Goal: Check status: Check status

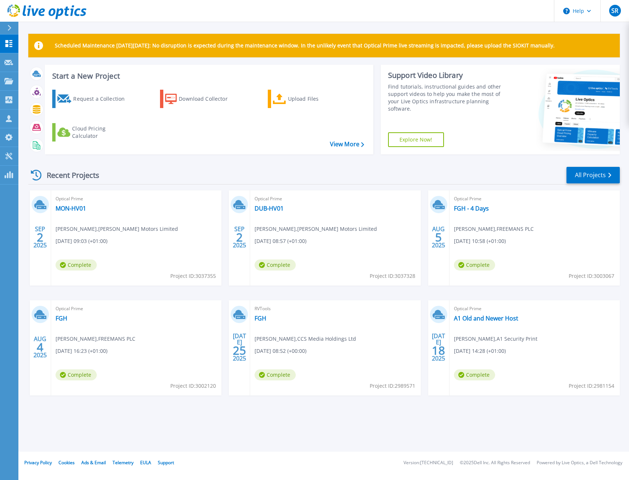
click at [292, 292] on div "SEP 2 2025 Optical Prime MON-HV01 Alan Egan , Mcelvaney Motors Limited 09/02/20…" at bounding box center [320, 301] width 597 height 220
drag, startPoint x: 292, startPoint y: 292, endPoint x: 299, endPoint y: 299, distance: 10.7
click at [299, 299] on div "SEP 2 2025 Optical Prime MON-HV01 Alan Egan , Mcelvaney Motors Limited 09/02/20…" at bounding box center [320, 301] width 597 height 220
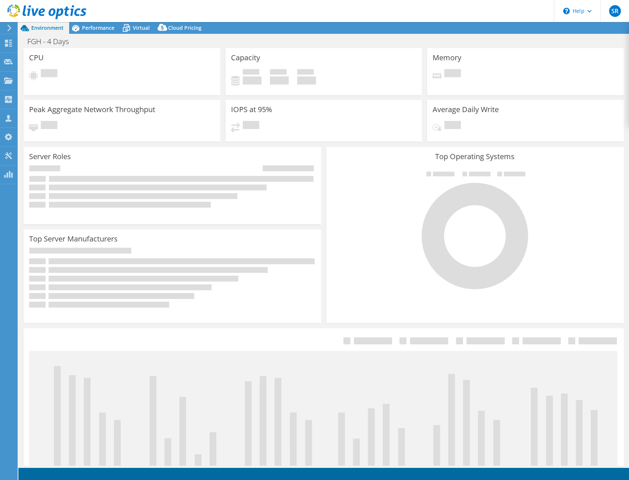
select select "USD"
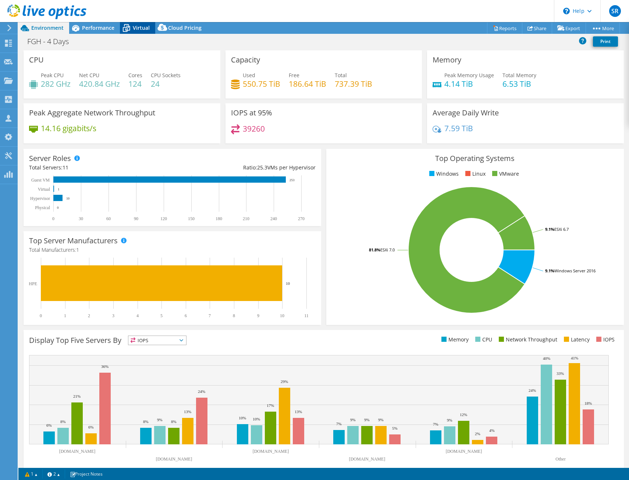
click at [138, 30] on span "Virtual" at bounding box center [141, 27] width 17 height 7
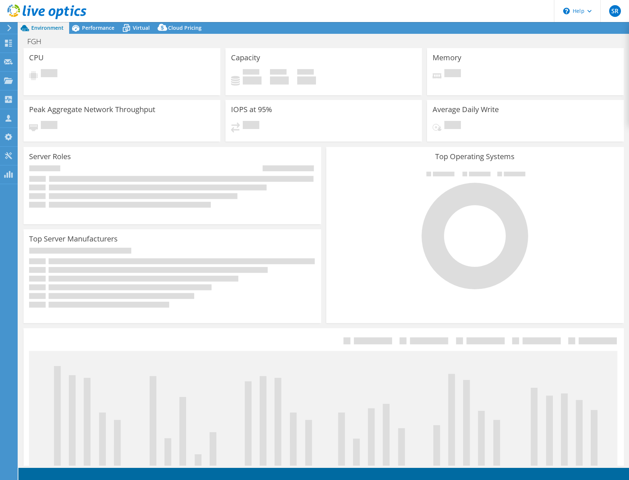
select select "EULondon"
select select "GBP"
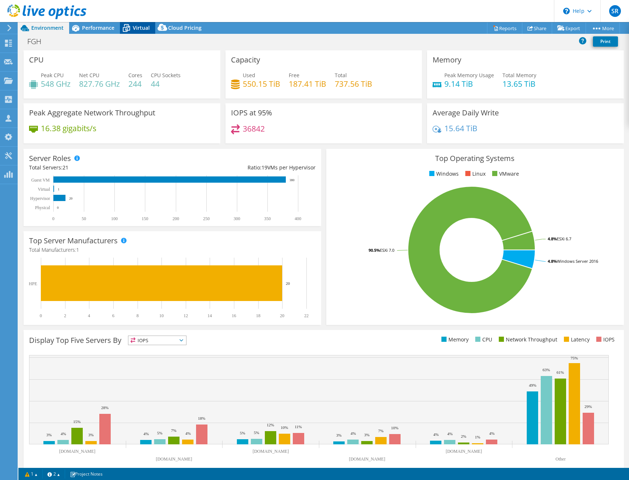
click at [138, 25] on span "Virtual" at bounding box center [141, 27] width 17 height 7
